Goal: Check status: Check status

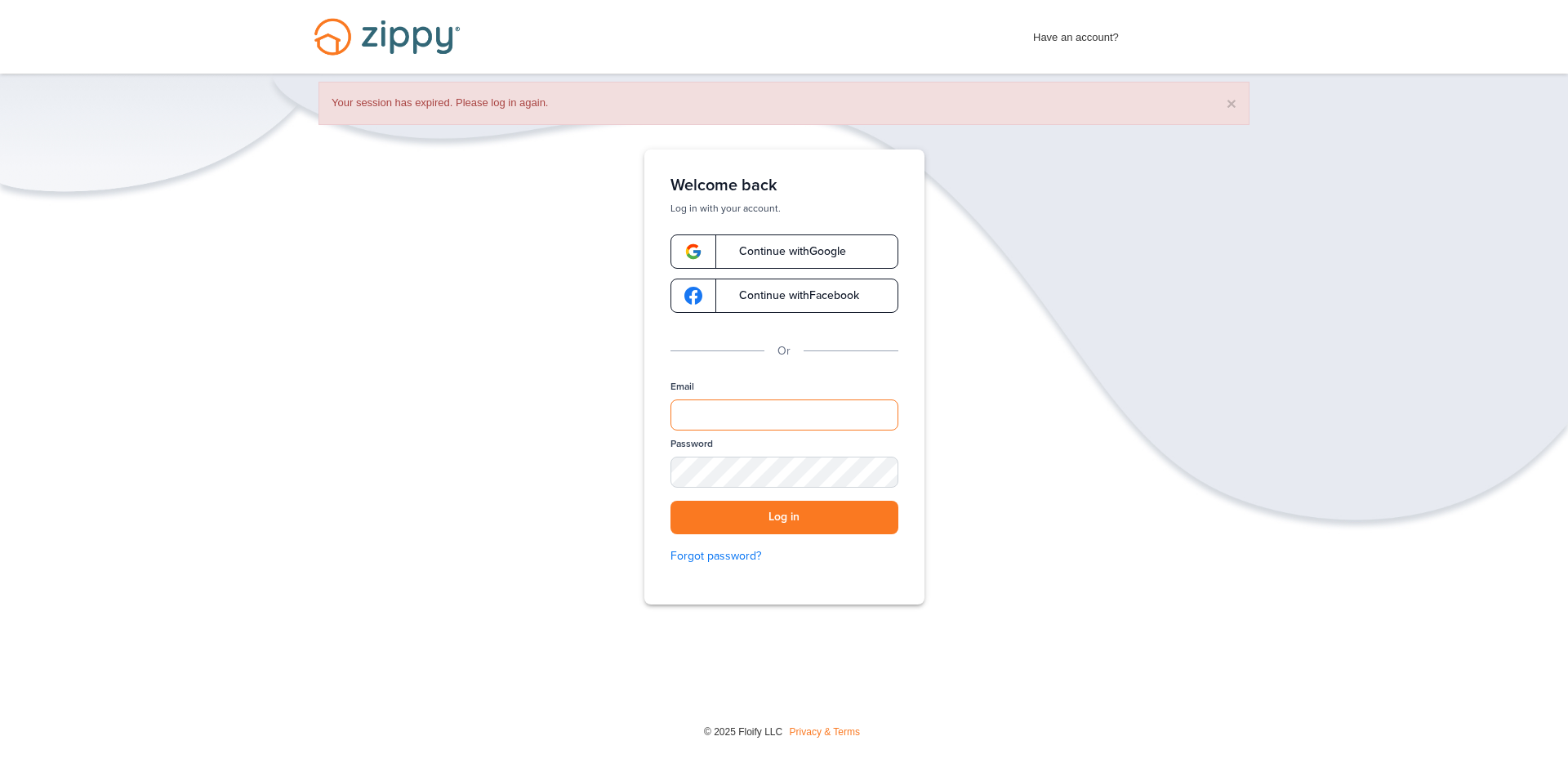
click at [834, 421] on input "Email" at bounding box center [784, 415] width 228 height 31
type input "**********"
click at [782, 506] on button "Log in" at bounding box center [784, 517] width 228 height 34
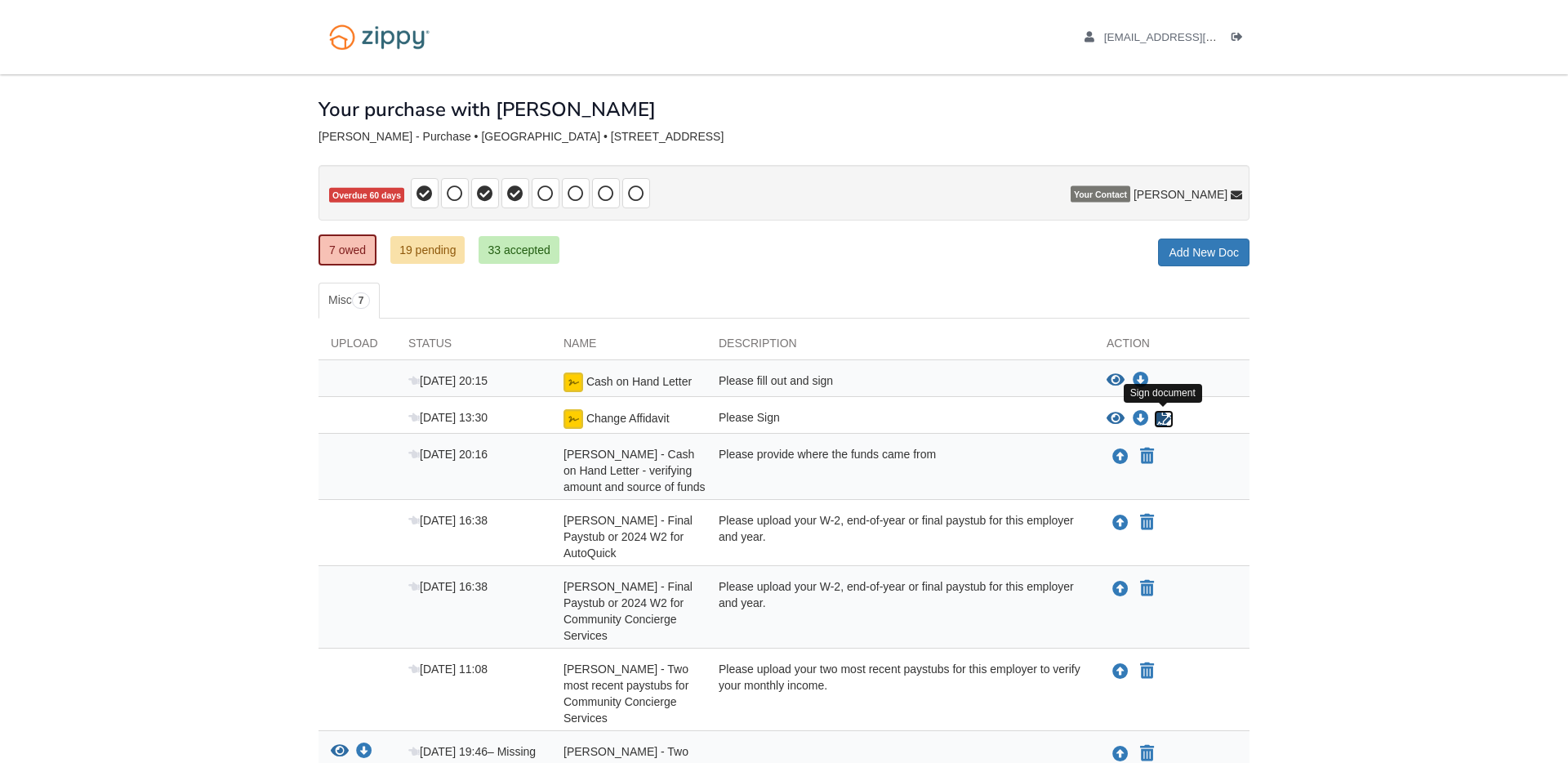
click at [1160, 414] on icon "Sign Form" at bounding box center [1164, 419] width 18 height 16
click at [1164, 419] on icon "Sign Form" at bounding box center [1164, 419] width 18 height 16
drag, startPoint x: 671, startPoint y: 421, endPoint x: 584, endPoint y: 422, distance: 87.0
click at [584, 422] on div "Change Affidavit" at bounding box center [629, 419] width 155 height 19
copy span "Change Affidavit"
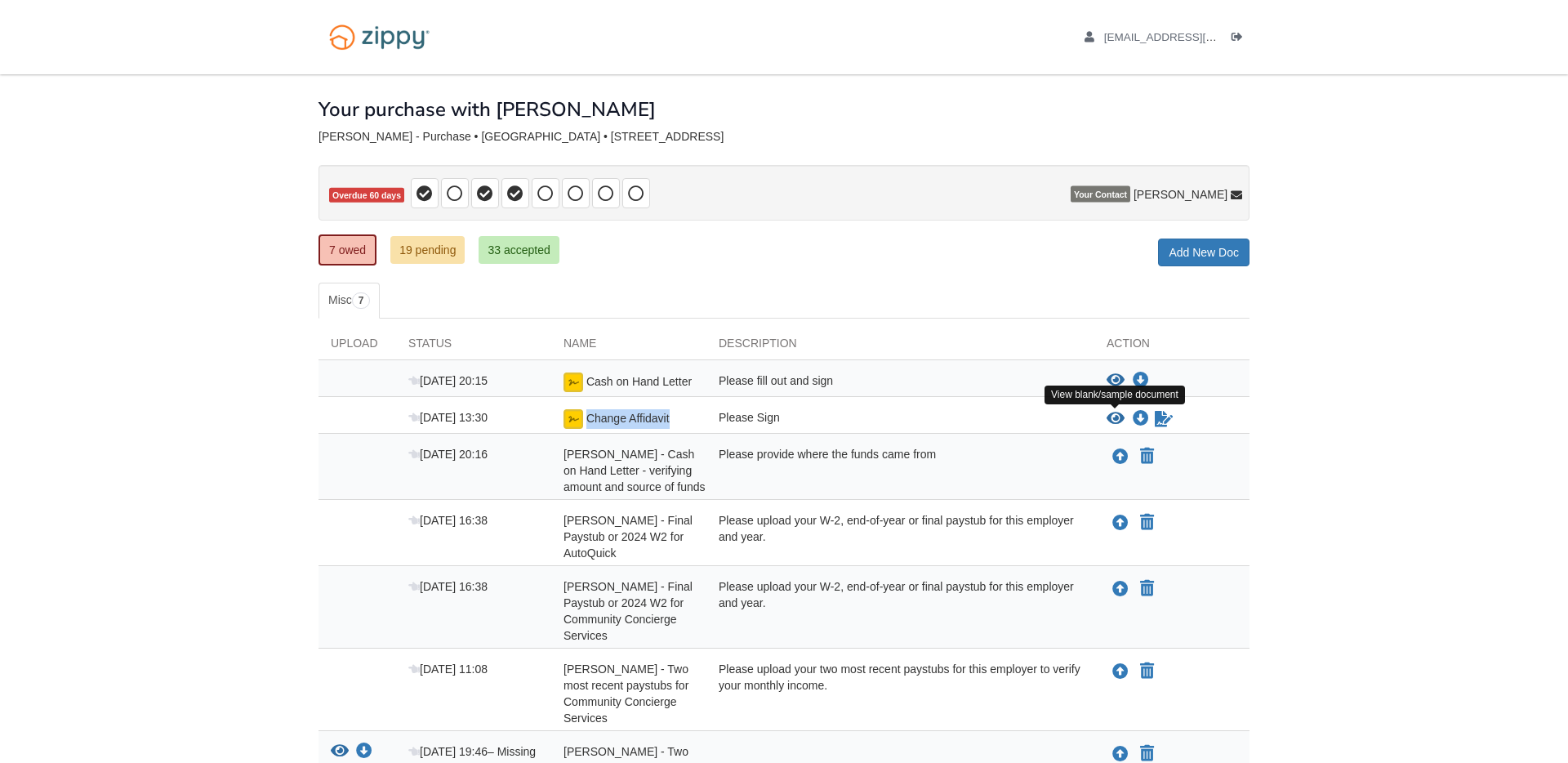
click at [1115, 419] on icon "View Change Affidavit" at bounding box center [1116, 419] width 18 height 16
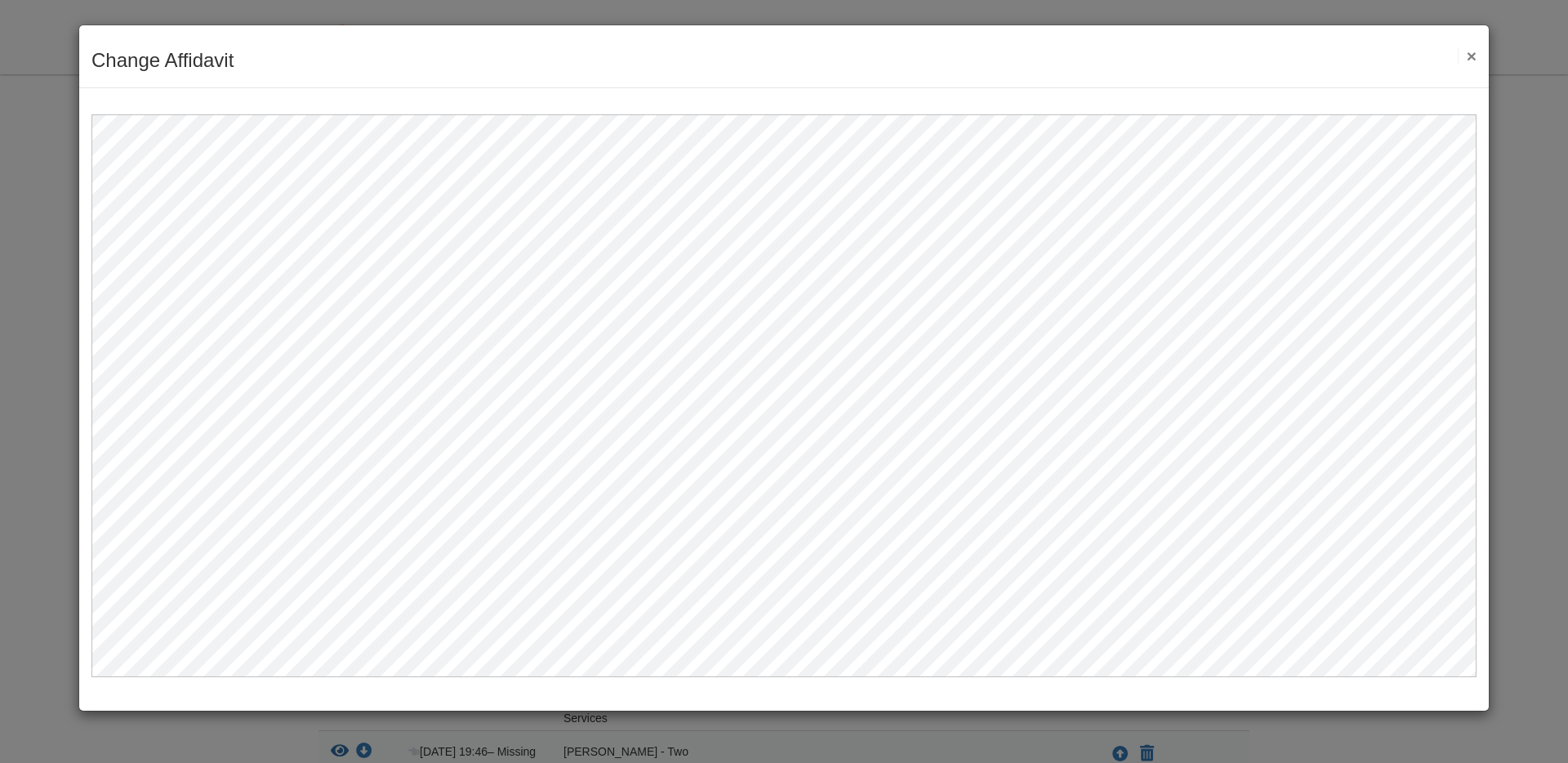
click at [1473, 51] on button "×" at bounding box center [1467, 56] width 19 height 17
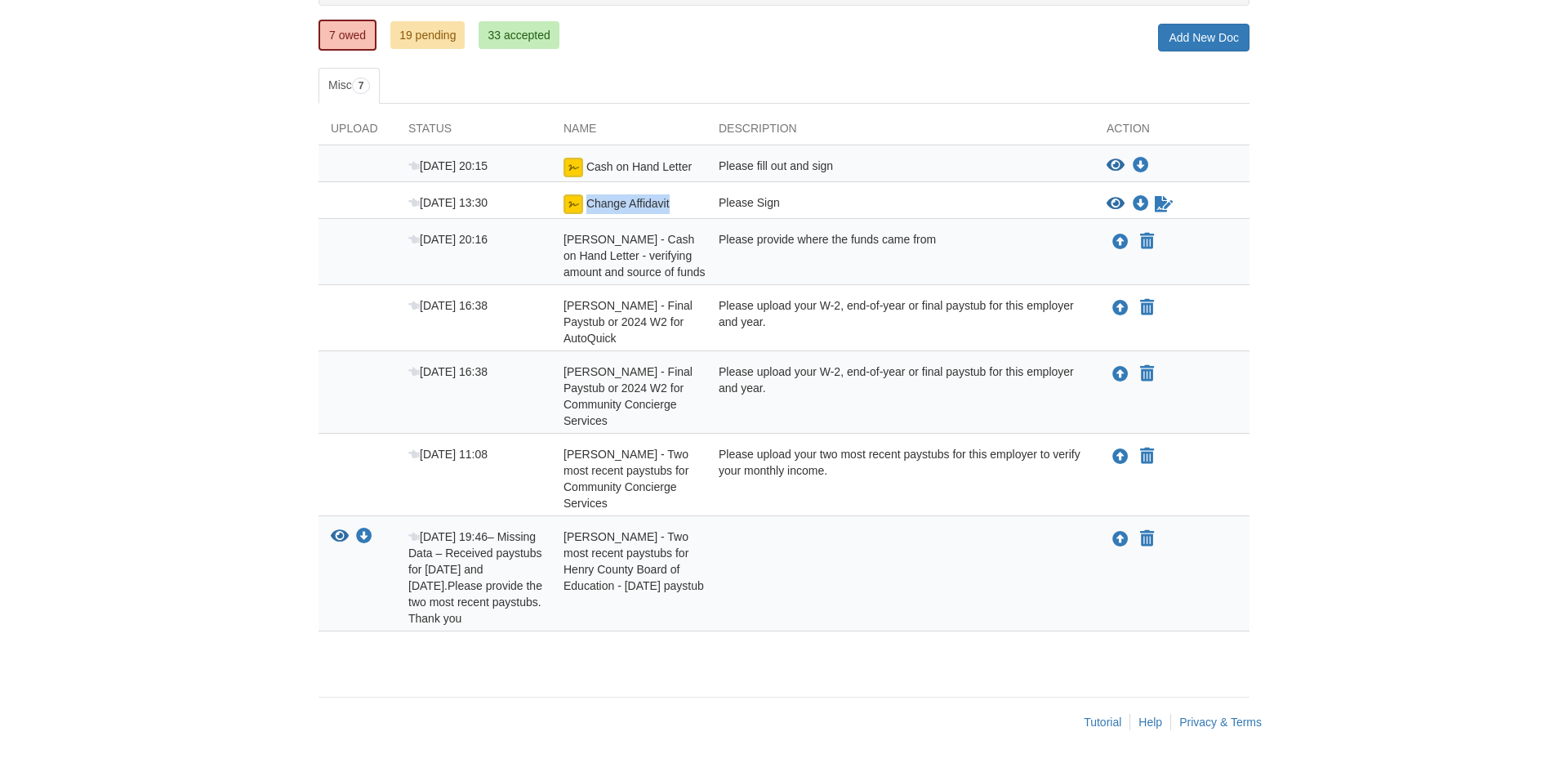
scroll to position [231, 0]
click at [508, 21] on link "33 accepted" at bounding box center [519, 35] width 80 height 27
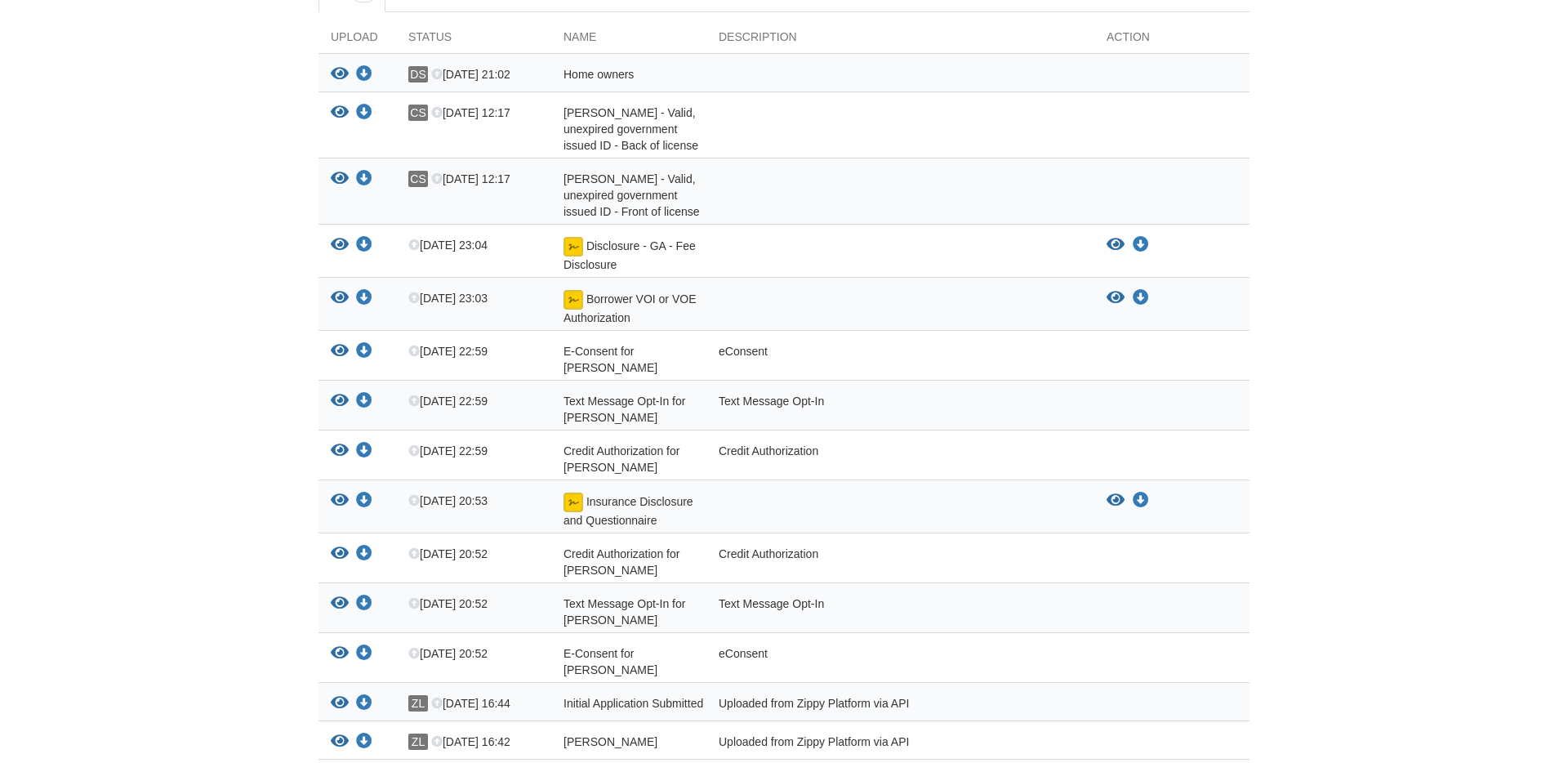
scroll to position [306, 0]
click at [340, 294] on icon "View Borrower VOI or VOE Authorization" at bounding box center [340, 299] width 18 height 16
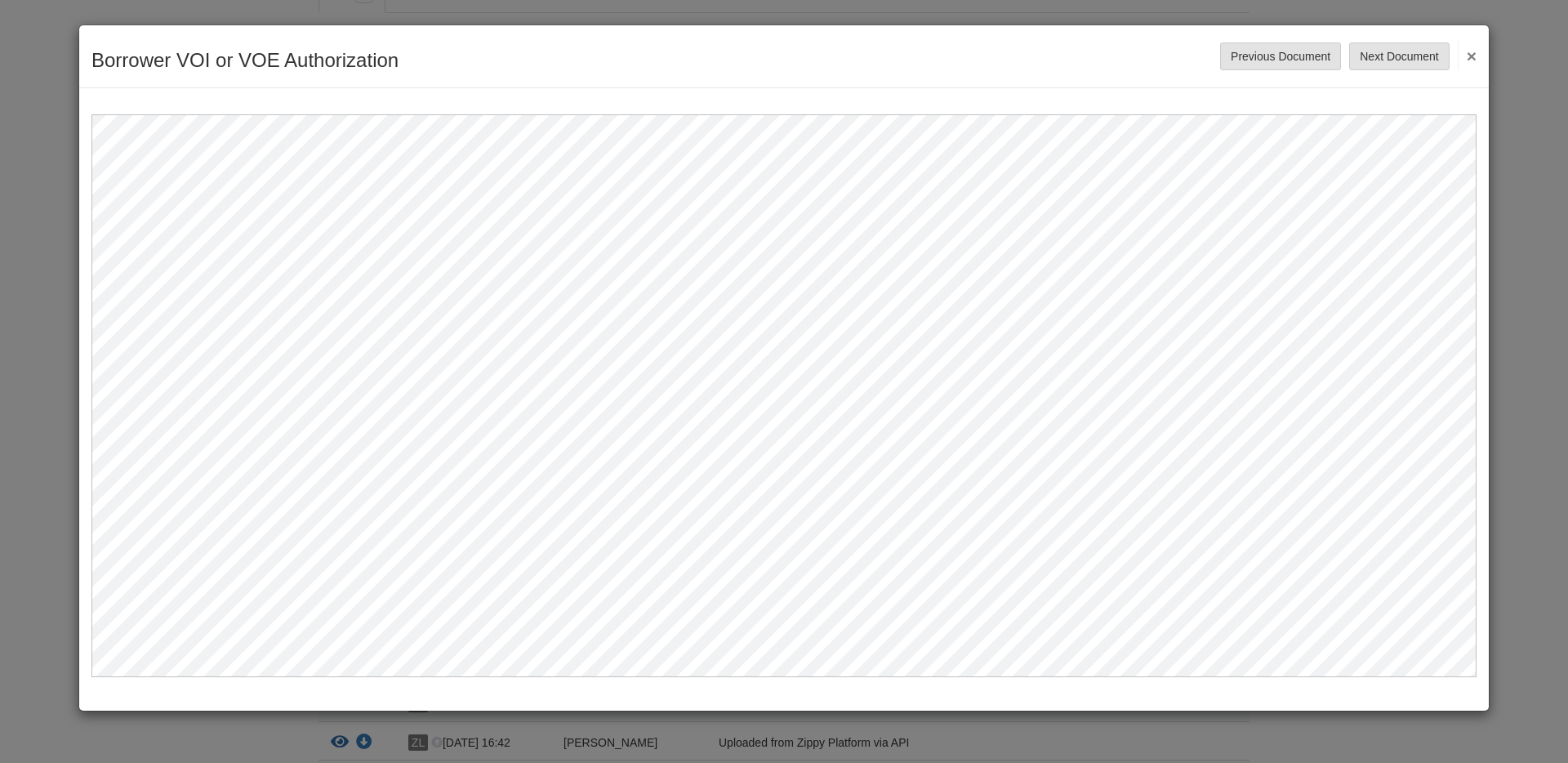
click at [1468, 56] on button "×" at bounding box center [1467, 56] width 19 height 29
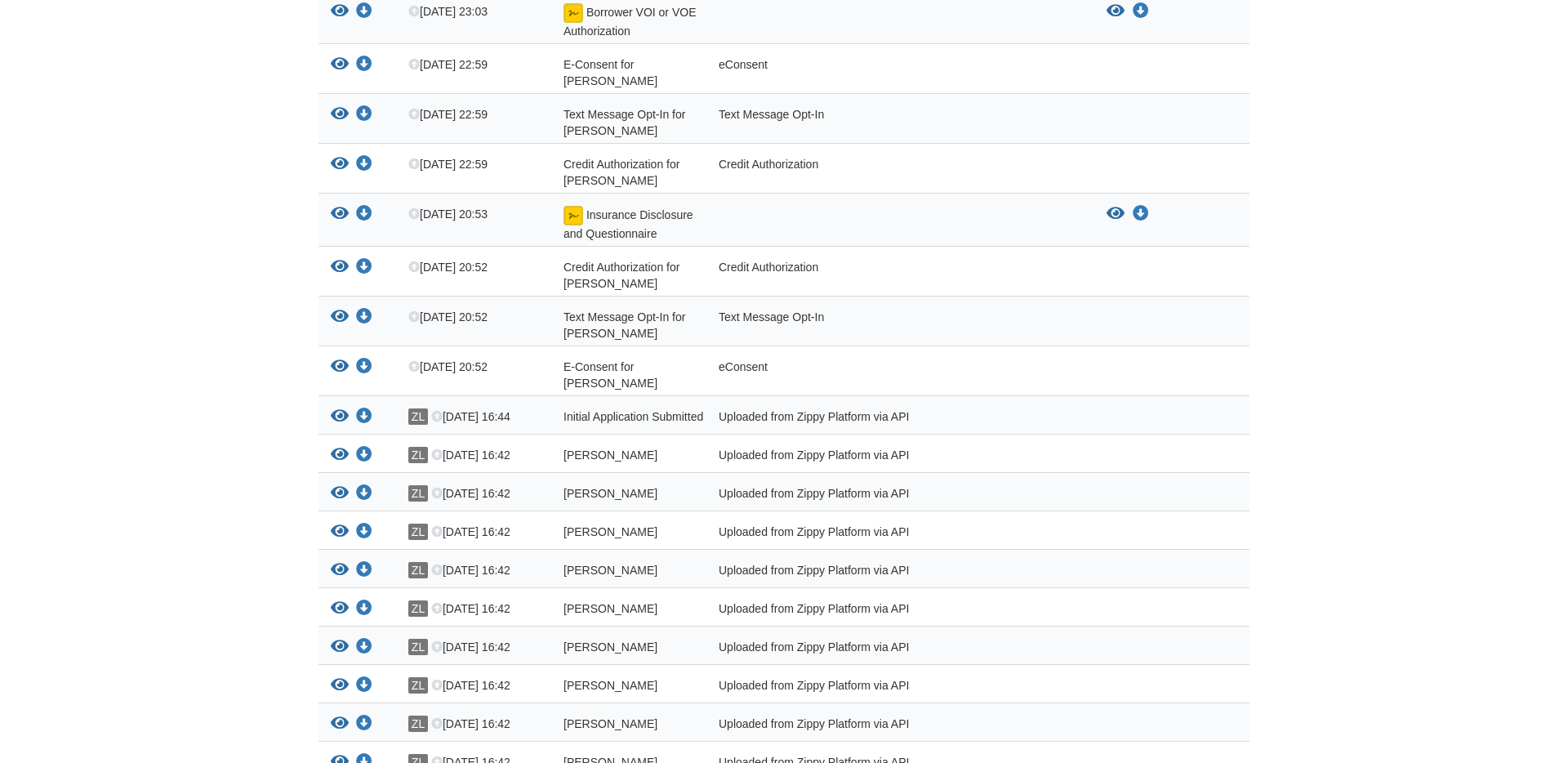
scroll to position [594, 0]
click at [341, 415] on icon "View Initial Application Submitted" at bounding box center [340, 416] width 18 height 16
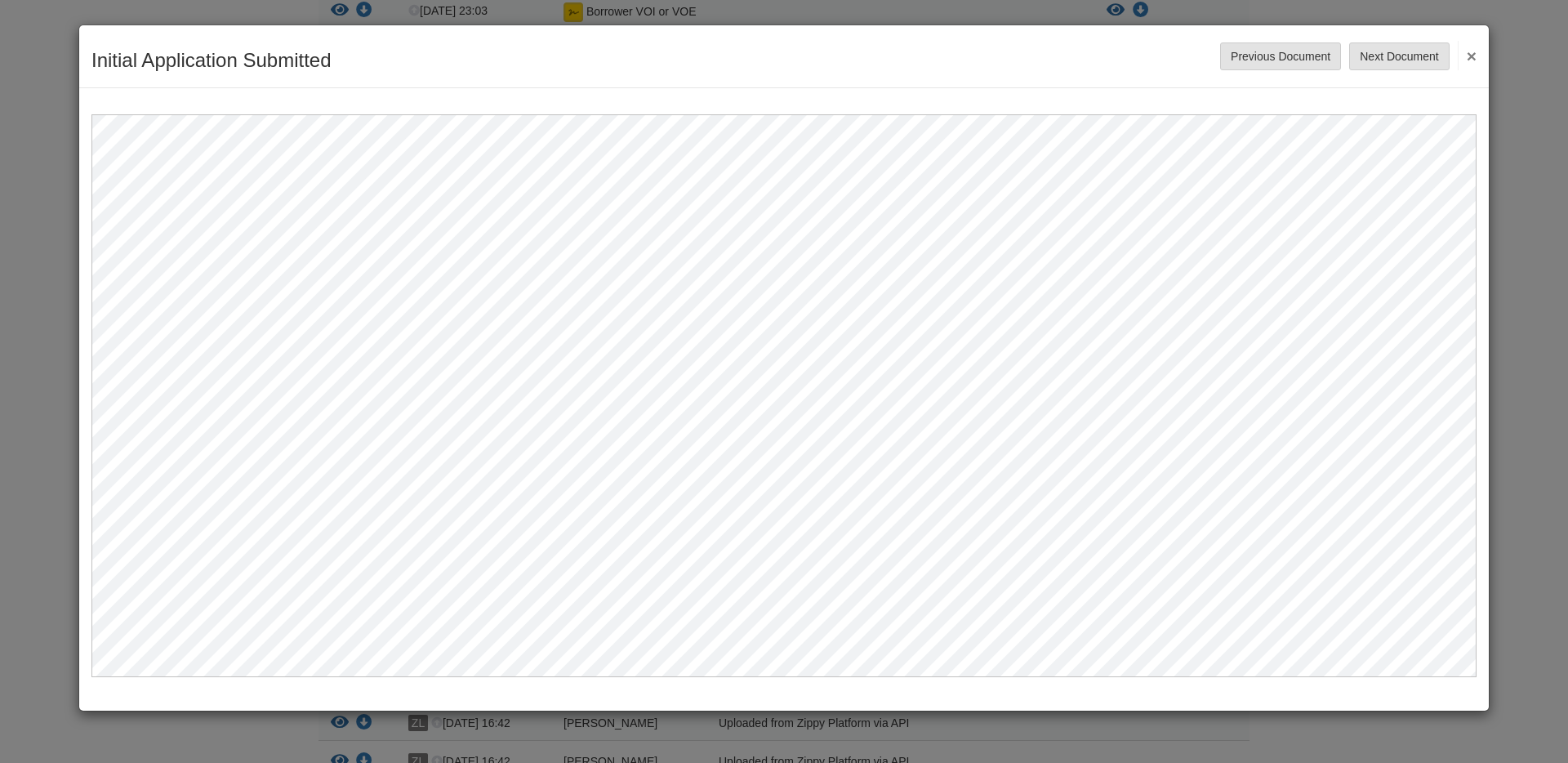
click at [1472, 56] on button "×" at bounding box center [1467, 56] width 19 height 29
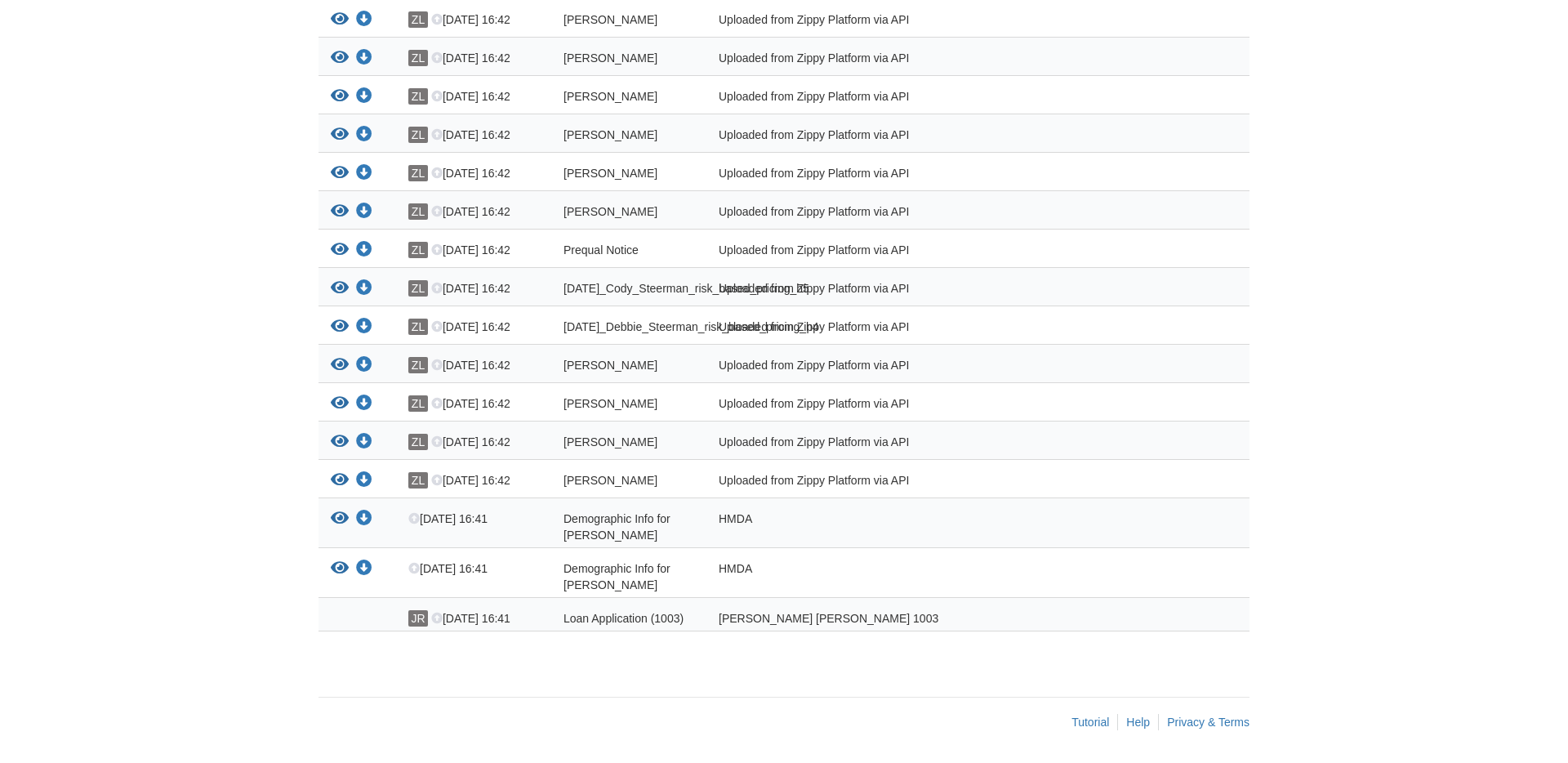
scroll to position [0, 0]
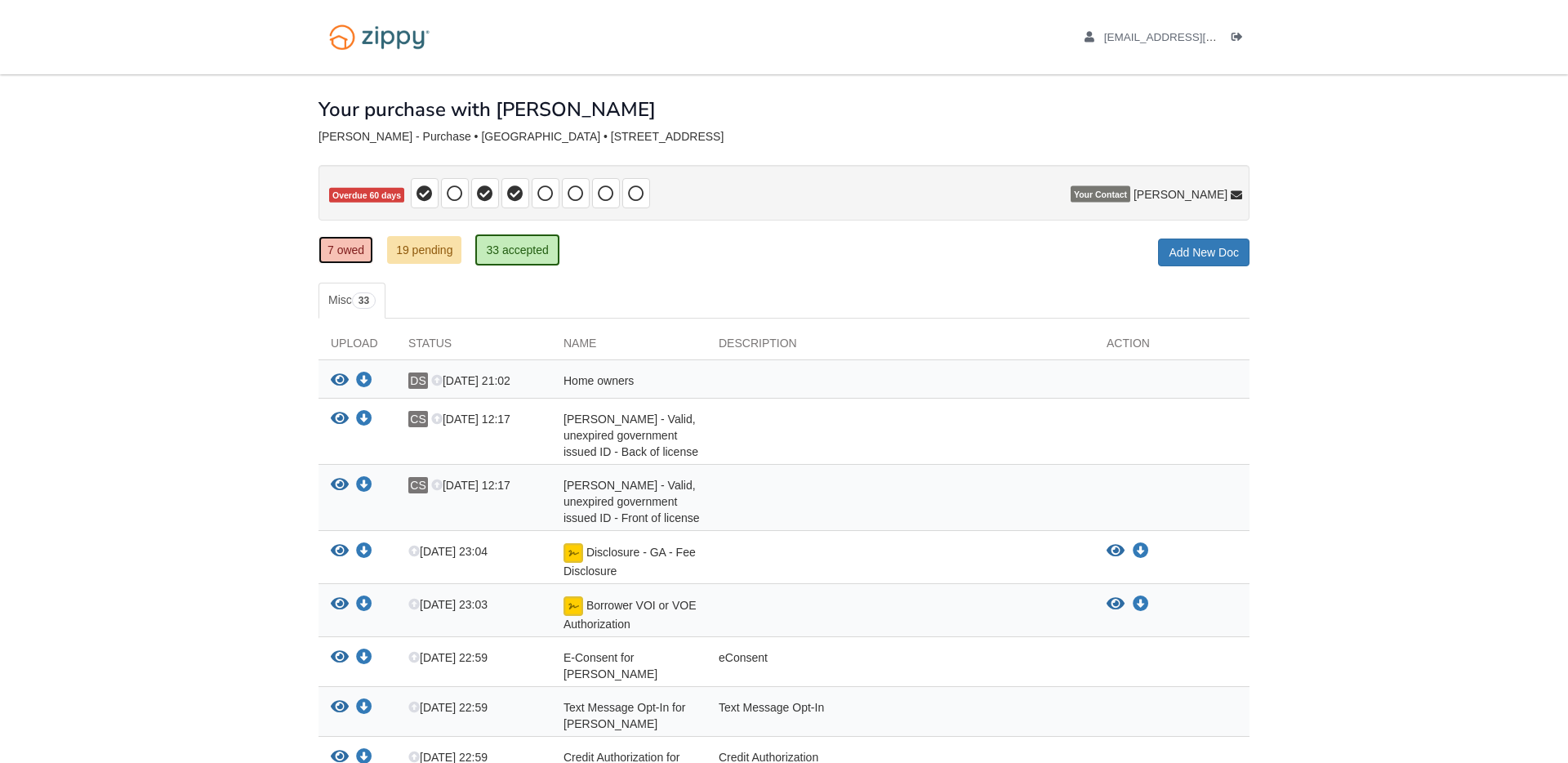
click at [353, 254] on link "7 owed" at bounding box center [346, 249] width 55 height 27
